Goal: Consume media (video, audio): Consume media (video, audio)

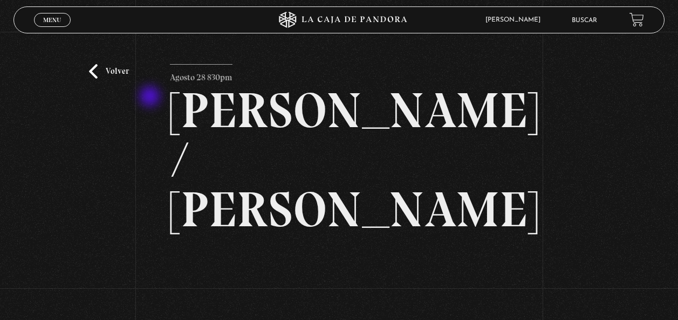
scroll to position [173, 0]
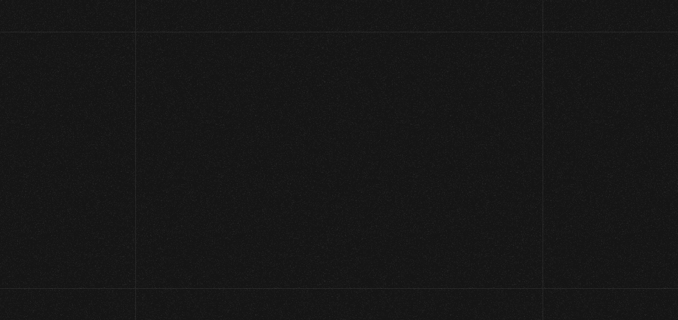
scroll to position [194, 0]
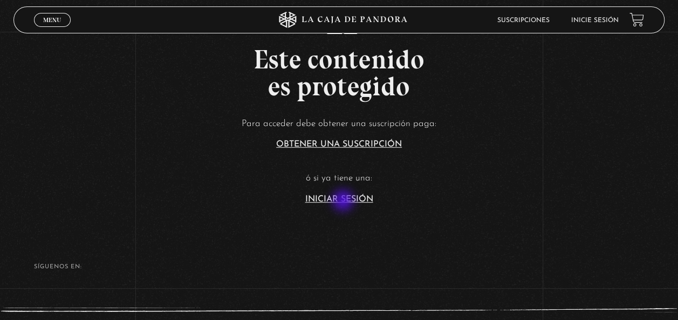
click at [344, 202] on link "Iniciar Sesión" at bounding box center [339, 199] width 68 height 9
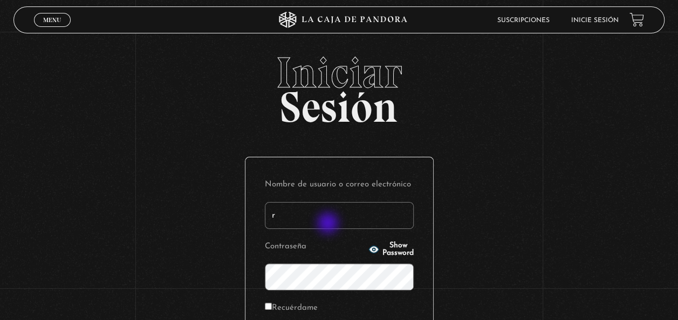
type input "rociourbinaq02@gmail.com"
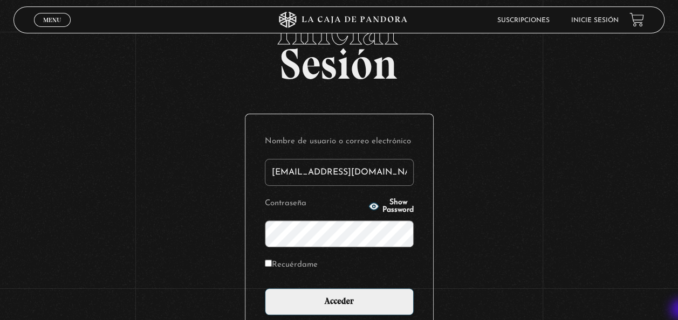
scroll to position [65, 0]
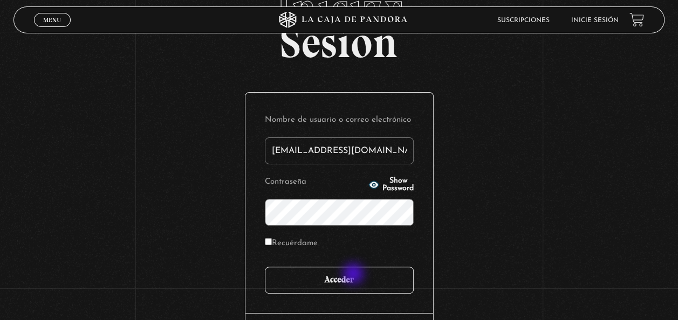
click at [354, 275] on input "Acceder" at bounding box center [339, 280] width 149 height 27
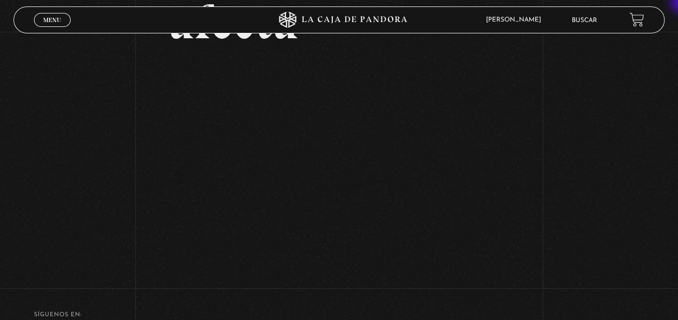
scroll to position [129, 0]
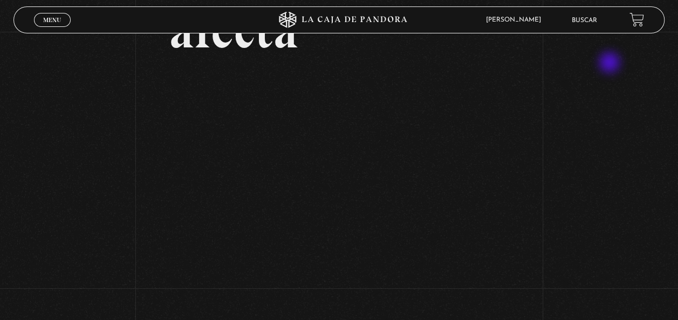
drag, startPoint x: 576, startPoint y: 318, endPoint x: 611, endPoint y: 64, distance: 256.4
click at [611, 64] on div "Volver Setiembre 4 - 830pm CR El Entorno sí afecta" at bounding box center [339, 92] width 678 height 381
